Goal: Transaction & Acquisition: Purchase product/service

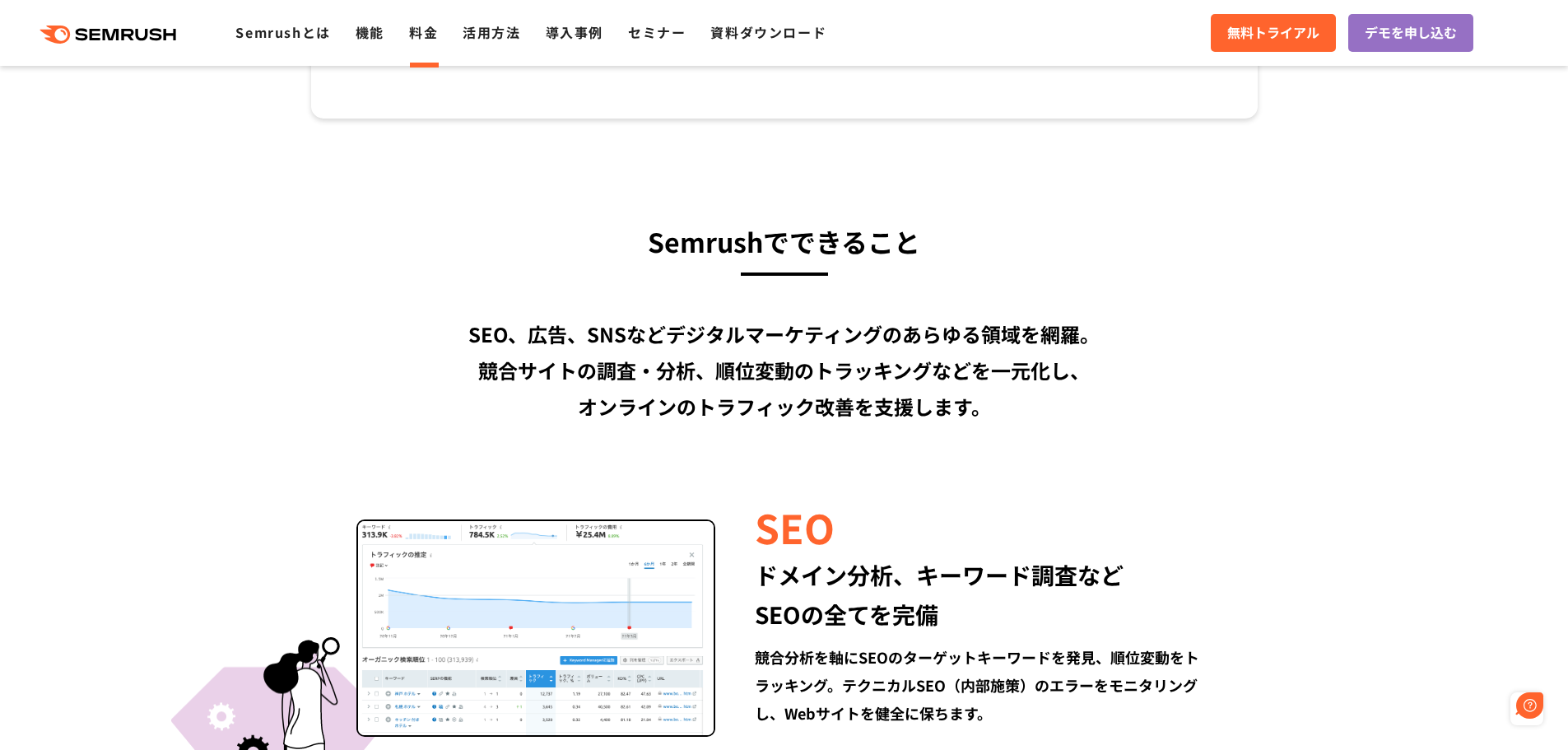
click at [428, 37] on link "料金" at bounding box center [423, 33] width 29 height 20
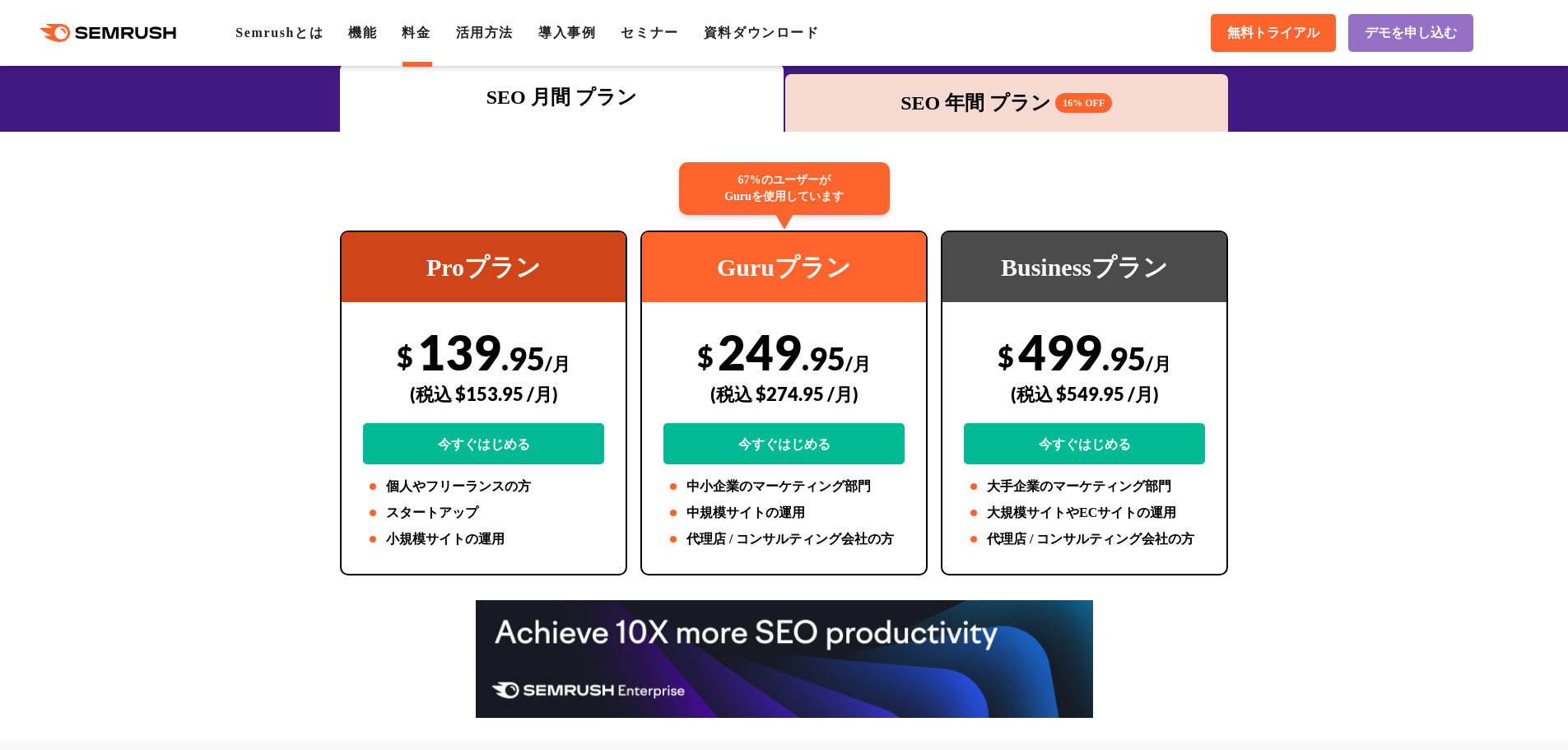
scroll to position [247, 0]
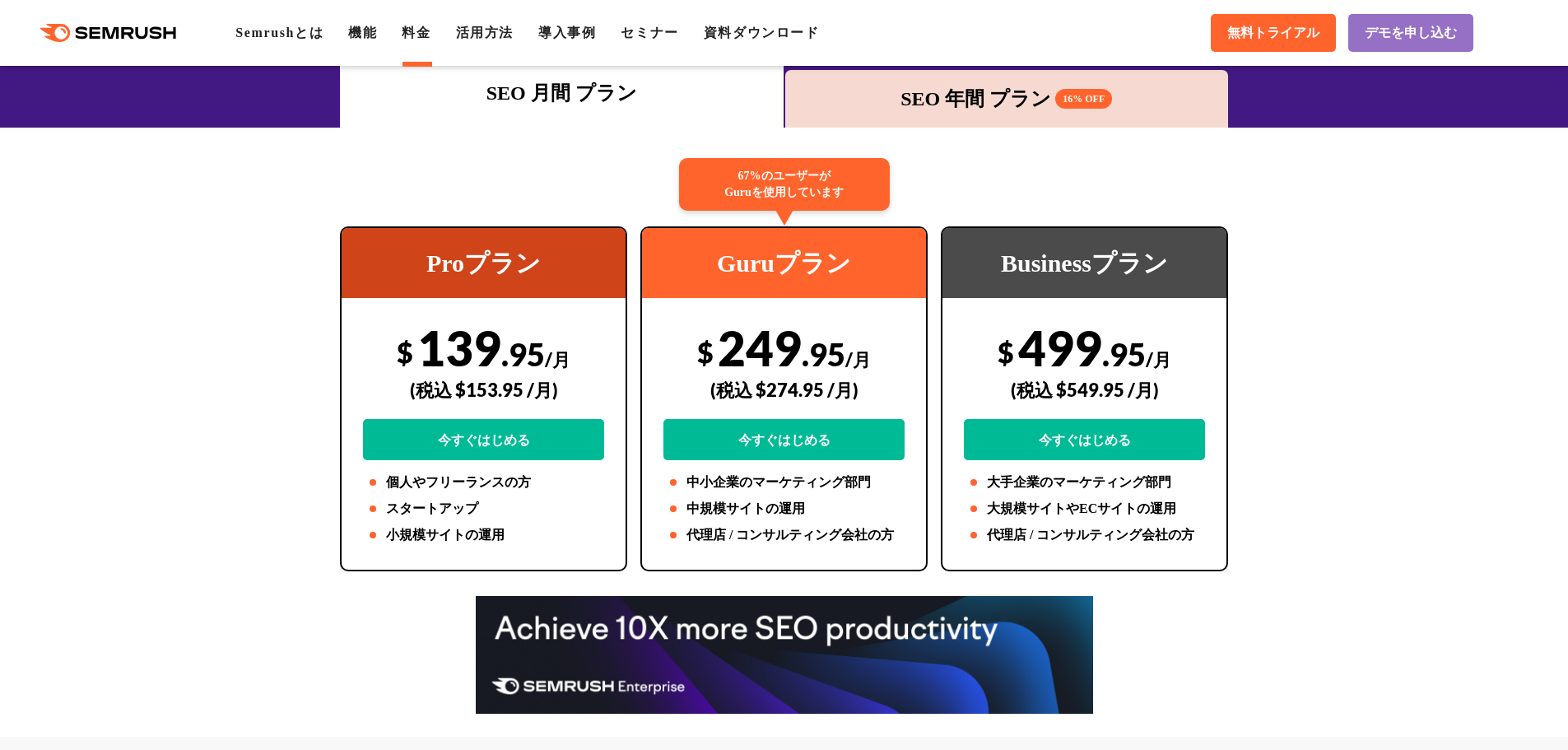
click at [994, 98] on div "SEO 年間 プラン 16% OFF" at bounding box center [1007, 99] width 427 height 29
